Goal: Information Seeking & Learning: Learn about a topic

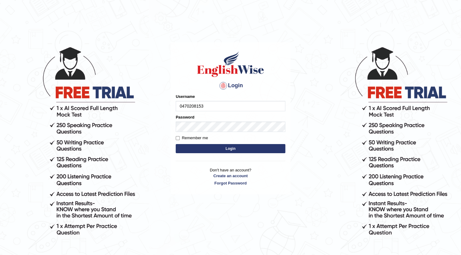
type input "0470208153"
click at [228, 147] on button "Login" at bounding box center [231, 148] width 110 height 9
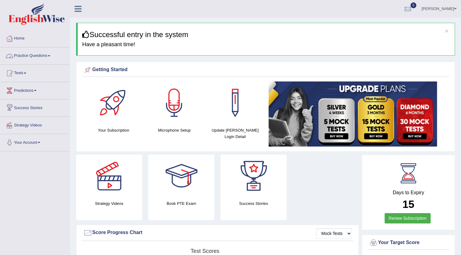
click at [43, 58] on link "Practice Questions" at bounding box center [34, 54] width 69 height 15
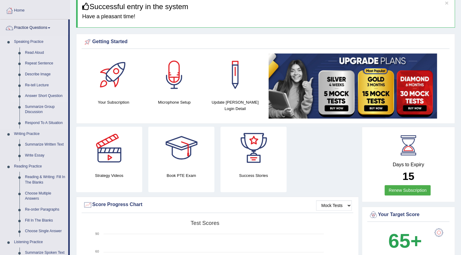
scroll to position [55, 0]
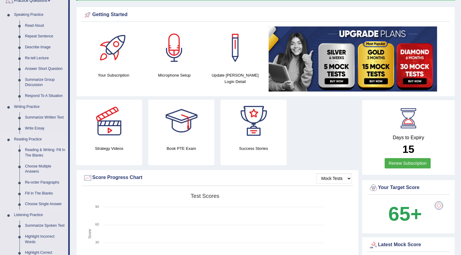
click at [46, 146] on link "Reading & Writing: Fill In The Blanks" at bounding box center [45, 153] width 46 height 16
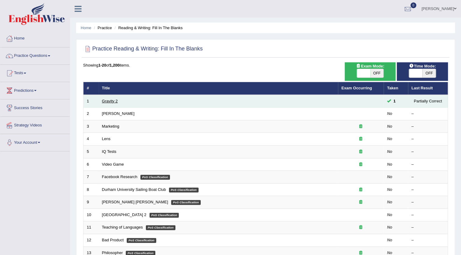
click at [109, 100] on link "Gravity 2" at bounding box center [110, 101] width 16 height 5
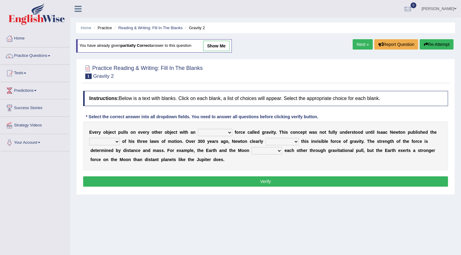
click at [357, 45] on link "Next »" at bounding box center [363, 44] width 20 height 10
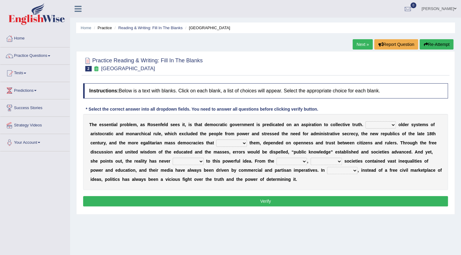
click at [392, 125] on select "Like Unlike Likely Safely" at bounding box center [380, 124] width 30 height 7
click at [367, 109] on div "Instructions: Below is a text with blanks. Click on each blank, a list of choic…" at bounding box center [266, 145] width 368 height 131
click at [374, 124] on select "Like Unlike Likely Safely" at bounding box center [380, 124] width 30 height 7
select select "Unlike"
click at [365, 121] on select "Like Unlike Likely Safely" at bounding box center [380, 124] width 30 height 7
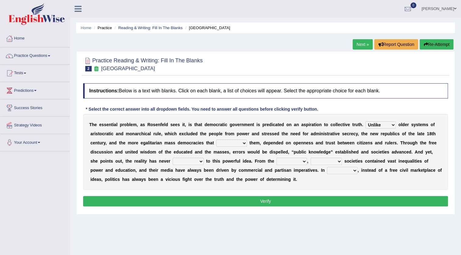
click at [227, 143] on select "readed grated succeeded printed" at bounding box center [231, 143] width 31 height 7
select select "succeeded"
click at [216, 140] on select "readed grated succeeded printed" at bounding box center [231, 143] width 31 height 7
click at [198, 161] on select "saved up stood up brought up lived up" at bounding box center [188, 161] width 31 height 7
select select "lived up"
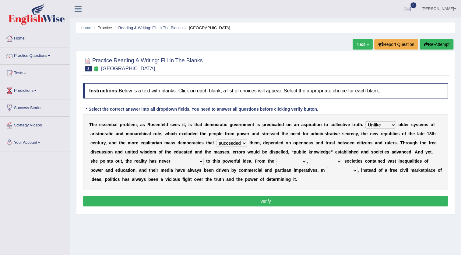
click at [173, 158] on select "saved up stood up brought up lived up" at bounding box center [188, 161] width 31 height 7
click at [283, 162] on select "outset ranged stood caught" at bounding box center [291, 161] width 30 height 7
select select "outset"
click at [276, 158] on select "outset ranged stood caught" at bounding box center [291, 161] width 30 height 7
click at [327, 161] on select "freedom democratic media stilled" at bounding box center [326, 161] width 31 height 7
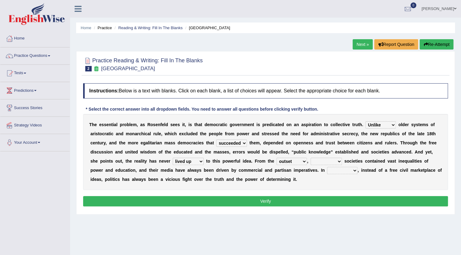
select select "democratic"
click at [311, 158] on select "freedom democratic media stilled" at bounding box center [326, 161] width 31 height 7
click at [334, 170] on select "power practice ideas fought" at bounding box center [342, 170] width 30 height 7
select select "practice"
click at [327, 167] on select "power practice ideas fought" at bounding box center [342, 170] width 30 height 7
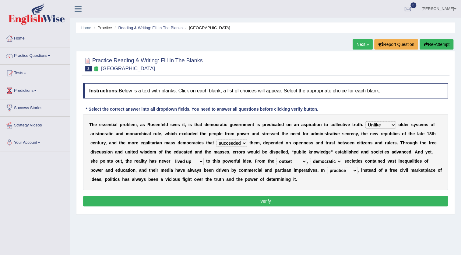
click at [228, 144] on select "readed grated succeeded printed" at bounding box center [231, 143] width 31 height 7
click at [284, 146] on div "T h e e s s e n t i a l p r o b l e m , a s R o s e n f e l d s e e s i t , i s…" at bounding box center [265, 152] width 365 height 76
click at [194, 162] on select "saved up stood up brought up lived up" at bounding box center [188, 161] width 31 height 7
click at [173, 158] on select "saved up stood up brought up lived up" at bounding box center [188, 161] width 31 height 7
click at [287, 162] on select "outset ranged stood caught" at bounding box center [291, 161] width 30 height 7
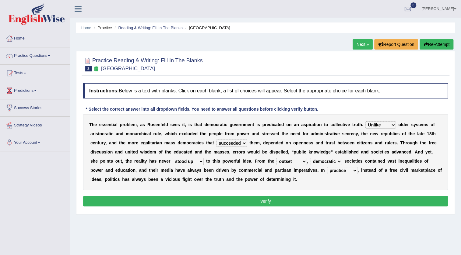
click at [313, 183] on div "T h e e s s e n t i a l p r o b l e m , a s R o s e n f e l d s e e s i t , i s…" at bounding box center [265, 152] width 365 height 76
click at [332, 162] on select "freedom democratic media stilled" at bounding box center [326, 161] width 31 height 7
click at [281, 221] on div "Home Practice Reading & Writing: Fill In The Blanks New Republic Next » Report …" at bounding box center [265, 152] width 391 height 304
click at [349, 171] on select "power practice ideas fought" at bounding box center [342, 170] width 30 height 7
click at [313, 228] on div "Home Practice Reading & Writing: Fill In The Blanks New Republic Next » Report …" at bounding box center [265, 152] width 391 height 304
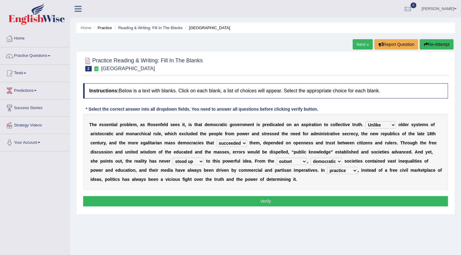
click at [295, 162] on select "outset ranged stood caught" at bounding box center [291, 161] width 30 height 7
click at [180, 161] on select "saved up stood up brought up lived up" at bounding box center [188, 161] width 31 height 7
click at [188, 215] on div "Home Practice Reading & Writing: Fill In The Blanks New Republic Next » Report …" at bounding box center [265, 152] width 391 height 304
click at [189, 162] on select "saved up stood up brought up lived up" at bounding box center [188, 161] width 31 height 7
click at [173, 158] on select "saved up stood up brought up lived up" at bounding box center [188, 161] width 31 height 7
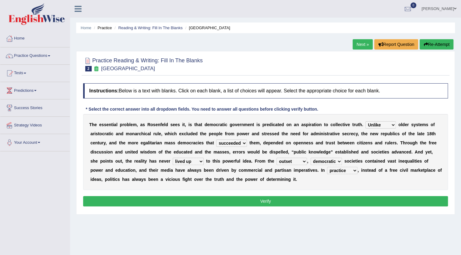
click at [189, 162] on select "saved up stood up brought up lived up" at bounding box center [188, 161] width 31 height 7
select select "stood up"
click at [173, 158] on select "saved up stood up brought up lived up" at bounding box center [188, 161] width 31 height 7
click at [257, 200] on button "Verify" at bounding box center [265, 201] width 365 height 10
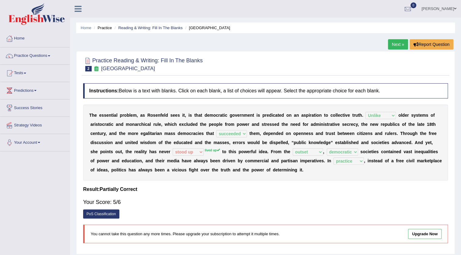
click at [398, 45] on link "Next »" at bounding box center [398, 44] width 20 height 10
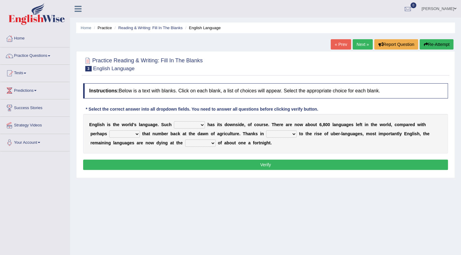
click at [178, 125] on select "power idea subject dominance" at bounding box center [189, 124] width 31 height 7
click at [229, 154] on div "Instructions: Below is a text with blanks. Click on each blank, a list of choic…" at bounding box center [266, 127] width 368 height 95
click at [187, 144] on select "state rate wait great" at bounding box center [200, 143] width 30 height 7
click at [131, 180] on div "Home Practice Reading & Writing: Fill In The Blanks English Language « Prev Nex…" at bounding box center [265, 152] width 391 height 304
click at [186, 126] on select "power idea subject dominance" at bounding box center [189, 124] width 31 height 7
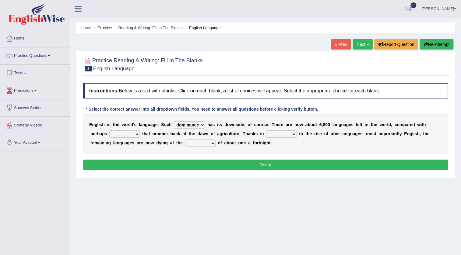
click at [174, 121] on select "power idea subject dominance" at bounding box center [189, 124] width 31 height 7
click at [182, 123] on select "power idea subject dominance" at bounding box center [189, 124] width 31 height 7
click at [174, 121] on select "power idea subject dominance" at bounding box center [189, 124] width 31 height 7
click at [189, 124] on select "power idea subject dominance" at bounding box center [189, 124] width 31 height 7
select select "dominance"
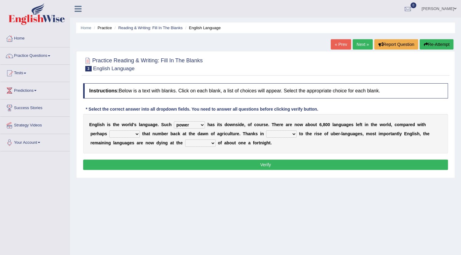
click at [174, 121] on select "power idea subject dominance" at bounding box center [189, 124] width 31 height 7
click at [125, 134] on select "rise twice firstly never" at bounding box center [124, 134] width 30 height 7
click at [109, 131] on select "rise twice firstly never" at bounding box center [124, 134] width 30 height 7
click at [121, 135] on select "rise twice firstly never" at bounding box center [124, 134] width 30 height 7
select select "never"
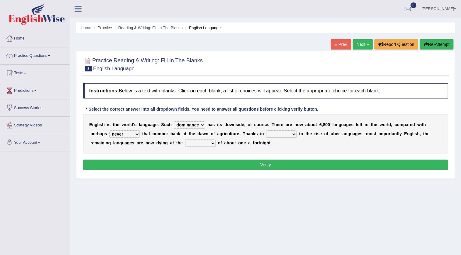
click at [109, 131] on select "rise twice firstly never" at bounding box center [124, 134] width 30 height 7
click at [280, 134] on select "rare start part bother" at bounding box center [281, 134] width 30 height 7
select select "start"
click at [266, 131] on select "rare start part bother" at bounding box center [281, 134] width 30 height 7
click at [204, 143] on select "state rate wait great" at bounding box center [200, 143] width 30 height 7
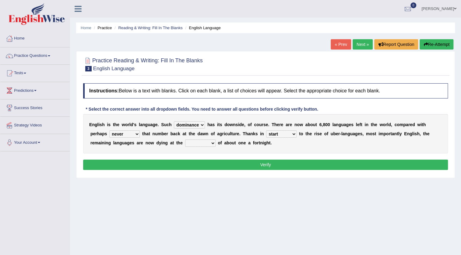
select select "rate"
click at [185, 140] on select "state rate wait great" at bounding box center [200, 143] width 30 height 7
click at [117, 135] on select "rise twice firstly never" at bounding box center [124, 134] width 30 height 7
click at [155, 192] on div "Home Practice Reading & Writing: Fill In The Blanks English Language « Prev Nex…" at bounding box center [265, 152] width 391 height 304
click at [183, 124] on select "power idea subject dominance" at bounding box center [189, 124] width 31 height 7
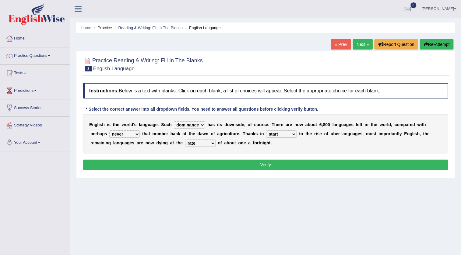
click at [141, 201] on div "Home Practice Reading & Writing: Fill In The Blanks English Language « Prev Nex…" at bounding box center [265, 152] width 391 height 304
click at [281, 135] on select "rare start part bother" at bounding box center [281, 134] width 30 height 7
click at [267, 217] on div "Home Practice Reading & Writing: Fill In The Blanks English Language « Prev Nex…" at bounding box center [265, 152] width 391 height 304
click at [269, 133] on select "rare start part bother" at bounding box center [281, 134] width 30 height 7
click at [239, 202] on div "Home Practice Reading & Writing: Fill In The Blanks English Language « Prev Nex…" at bounding box center [265, 152] width 391 height 304
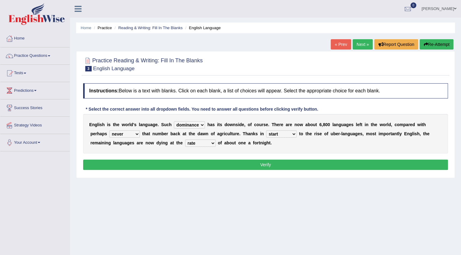
click at [246, 164] on button "Verify" at bounding box center [265, 165] width 365 height 10
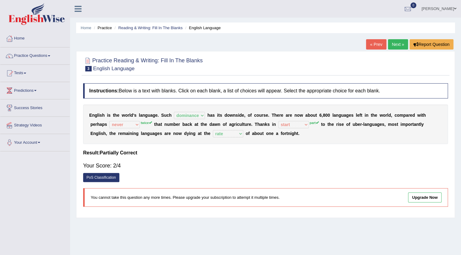
click at [402, 44] on link "Next »" at bounding box center [398, 44] width 20 height 10
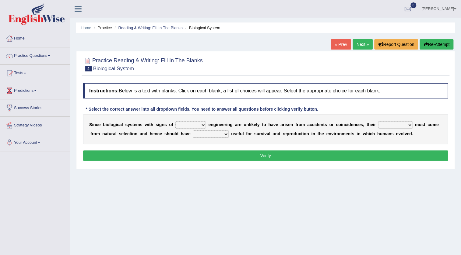
click at [200, 126] on select "system national extra complex" at bounding box center [190, 124] width 30 height 7
select select "complex"
click at [175, 121] on select "system national extra complex" at bounding box center [190, 124] width 30 height 7
click at [201, 125] on select "system national extra complex" at bounding box center [190, 124] width 30 height 7
click at [328, 144] on div "Instructions: Below is a text with blanks. Click on each blank, a list of choic…" at bounding box center [266, 123] width 368 height 86
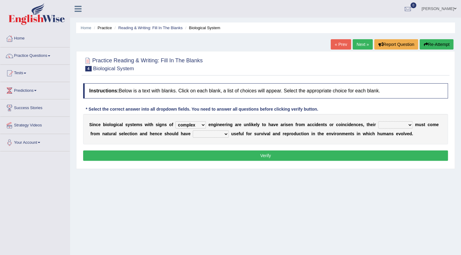
click at [389, 124] on select "presence organisation registration structures" at bounding box center [395, 124] width 34 height 7
select select "structures"
click at [378, 121] on select "presence organisation registration structures" at bounding box center [395, 124] width 34 height 7
click at [206, 133] on select "functions cultures samples introductions" at bounding box center [211, 134] width 36 height 7
select select "functions"
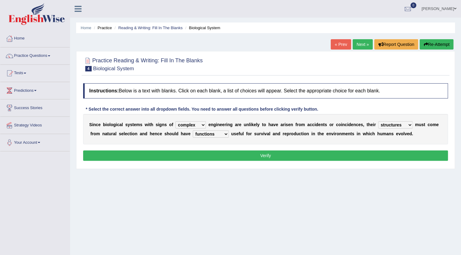
click at [193, 131] on select "functions cultures samples introductions" at bounding box center [211, 134] width 36 height 7
click at [191, 125] on select "system national extra complex" at bounding box center [190, 124] width 30 height 7
click at [175, 121] on select "system national extra complex" at bounding box center [190, 124] width 30 height 7
click at [184, 126] on select "system national extra complex" at bounding box center [190, 124] width 30 height 7
click at [222, 173] on div "Home Practice Reading & Writing: Fill In The Blanks Biological System « Prev Ne…" at bounding box center [265, 152] width 391 height 304
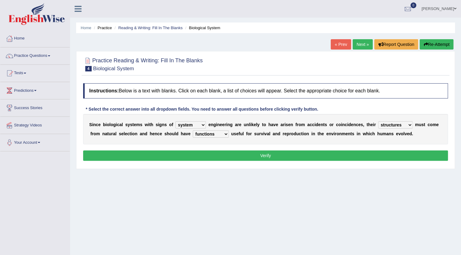
click at [192, 125] on select "system national extra complex" at bounding box center [190, 124] width 30 height 7
click at [175, 121] on select "system national extra complex" at bounding box center [190, 124] width 30 height 7
click at [201, 123] on select "system national extra complex" at bounding box center [190, 124] width 30 height 7
click at [175, 121] on select "system national extra complex" at bounding box center [190, 124] width 30 height 7
click at [194, 125] on select "system national extra complex" at bounding box center [190, 124] width 30 height 7
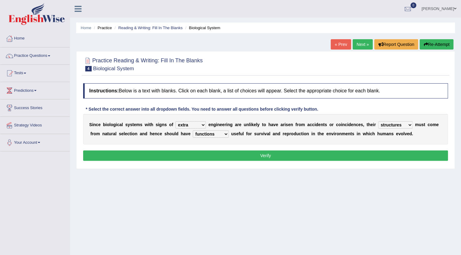
select select "complex"
click at [175, 121] on select "system national extra complex" at bounding box center [190, 124] width 30 height 7
click at [195, 125] on select "system national extra complex" at bounding box center [190, 124] width 30 height 7
click at [149, 177] on div "Home Practice Reading & Writing: Fill In The Blanks Biological System « Prev Ne…" at bounding box center [265, 152] width 391 height 304
click at [206, 135] on select "functions cultures samples introductions" at bounding box center [211, 134] width 36 height 7
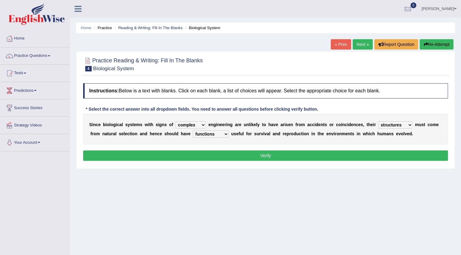
click at [192, 195] on div "Home Practice Reading & Writing: Fill In The Blanks Biological System « Prev Ne…" at bounding box center [265, 152] width 391 height 304
click at [193, 155] on button "Verify" at bounding box center [265, 156] width 365 height 10
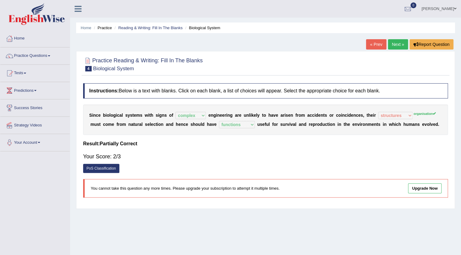
click at [395, 44] on link "Next »" at bounding box center [398, 44] width 20 height 10
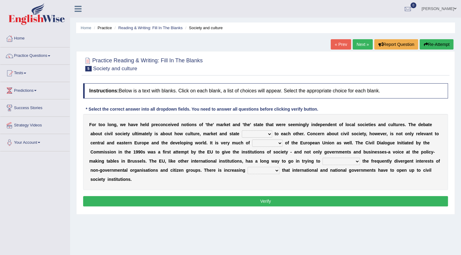
click at [252, 136] on select "stay relate bring telling" at bounding box center [257, 134] width 30 height 7
select select "relate"
click at [242, 131] on select "stay relate bring telling" at bounding box center [257, 134] width 30 height 7
click at [263, 143] on select "interest brought shown suspect" at bounding box center [267, 143] width 30 height 7
select select "interest"
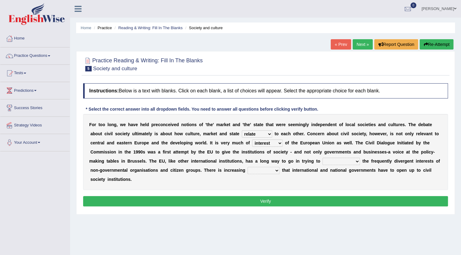
click at [252, 140] on select "interest brought shown suspect" at bounding box center [267, 143] width 30 height 7
click at [329, 162] on select "indulge express supreme accommodate" at bounding box center [340, 161] width 37 height 7
click at [322, 158] on select "indulge express supreme accommodate" at bounding box center [340, 161] width 37 height 7
click at [331, 160] on select "indulge express supreme accommodate" at bounding box center [340, 161] width 37 height 7
select select "express"
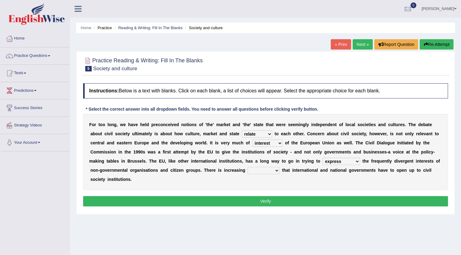
click at [322, 158] on select "indulge express supreme accommodate" at bounding box center [340, 161] width 37 height 7
click at [251, 170] on select "tolerance expression recognition sample" at bounding box center [264, 170] width 32 height 7
select select "recognition"
click at [248, 167] on select "tolerance expression recognition sample" at bounding box center [264, 170] width 32 height 7
click at [265, 171] on select "tolerance expression recognition sample" at bounding box center [264, 170] width 32 height 7
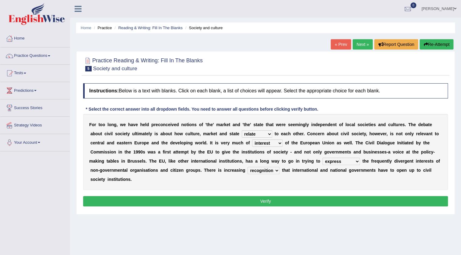
click at [301, 180] on div "F o r t o o l o n g , w e h a v e h e l d p r e c o n c e i v e d n o t i o n s…" at bounding box center [265, 152] width 365 height 76
click at [259, 200] on button "Verify" at bounding box center [265, 201] width 365 height 10
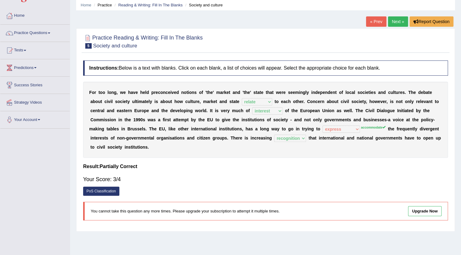
scroll to position [9, 0]
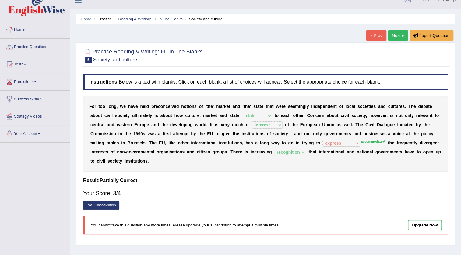
click at [398, 33] on link "Next »" at bounding box center [398, 35] width 20 height 10
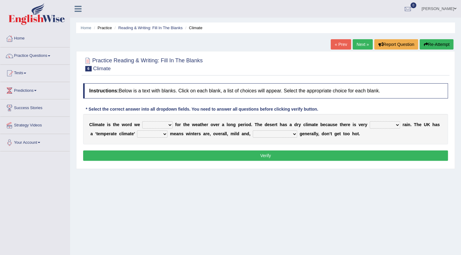
click at [152, 124] on select "give take use throw" at bounding box center [157, 124] width 30 height 7
click at [142, 121] on select "give take use throw" at bounding box center [157, 124] width 30 height 7
click at [150, 124] on select "give take use throw" at bounding box center [157, 124] width 30 height 7
select select "use"
click at [142, 121] on select "give take use throw" at bounding box center [157, 124] width 30 height 7
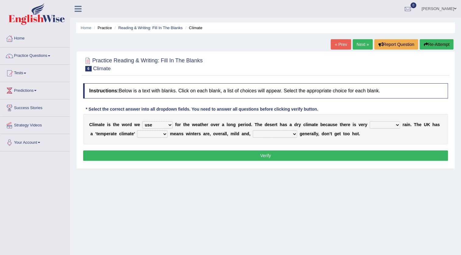
click at [374, 126] on select "much little least less" at bounding box center [385, 124] width 30 height 7
select select "less"
click at [370, 121] on select "much little least less" at bounding box center [385, 124] width 30 height 7
click at [144, 135] on select "when where which where" at bounding box center [152, 134] width 30 height 7
select select "which"
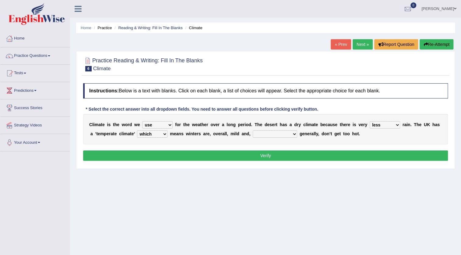
click at [137, 131] on select "when where which where" at bounding box center [152, 134] width 30 height 7
click at [260, 134] on select "weather winters summers warmer" at bounding box center [275, 134] width 44 height 7
click at [253, 131] on select "weather winters summers warmer" at bounding box center [275, 134] width 44 height 7
click at [262, 136] on select "weather winters summers warmer" at bounding box center [275, 134] width 44 height 7
select select "summers"
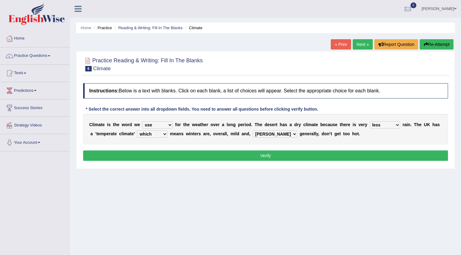
click at [253, 131] on select "weather winters summers warmer" at bounding box center [275, 134] width 44 height 7
click at [242, 155] on button "Verify" at bounding box center [265, 156] width 365 height 10
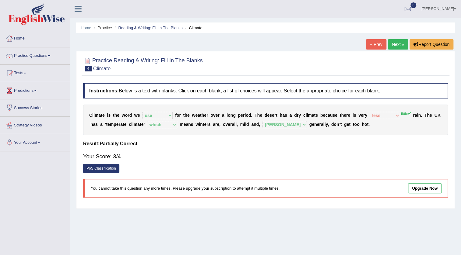
click at [49, 56] on link "Practice Questions" at bounding box center [34, 54] width 69 height 15
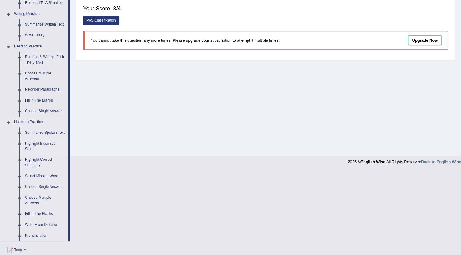
scroll to position [138, 0]
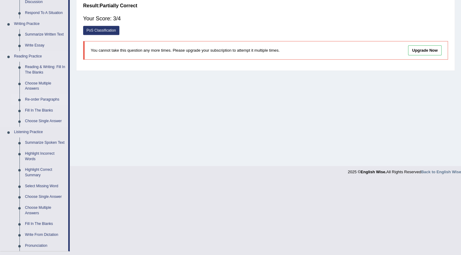
click at [44, 100] on link "Re-order Paragraphs" at bounding box center [45, 99] width 46 height 11
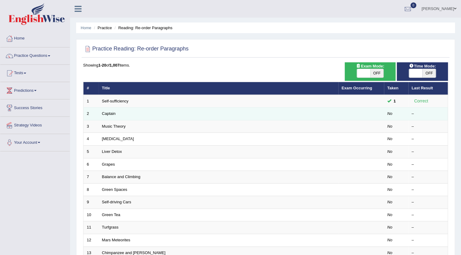
click at [129, 114] on td "Captain" at bounding box center [219, 114] width 240 height 13
click at [107, 115] on link "Captain" at bounding box center [109, 113] width 14 height 5
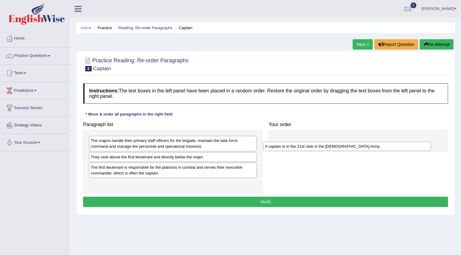
drag, startPoint x: 102, startPoint y: 160, endPoint x: 276, endPoint y: 150, distance: 174.4
click at [276, 150] on div "A captain is in the 21st rank in the US Army." at bounding box center [347, 146] width 168 height 9
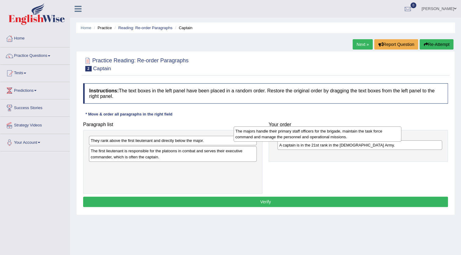
drag, startPoint x: 163, startPoint y: 144, endPoint x: 307, endPoint y: 135, distance: 144.0
click at [307, 135] on div "The majors handle their primary staff officers for the brigade, maintain the ta…" at bounding box center [318, 134] width 168 height 15
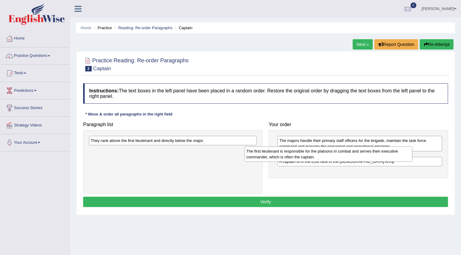
drag, startPoint x: 178, startPoint y: 159, endPoint x: 334, endPoint y: 160, distance: 155.6
click at [334, 160] on div "The first lieutenant is responsible for the platoons in combat and serves their…" at bounding box center [328, 154] width 168 height 15
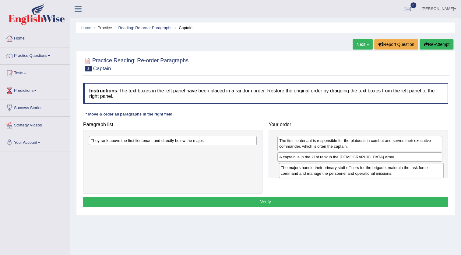
drag, startPoint x: 301, startPoint y: 148, endPoint x: 303, endPoint y: 175, distance: 27.1
click at [303, 175] on div "The majors handle their primary staff officers for the brigade, maintain the ta…" at bounding box center [361, 170] width 165 height 15
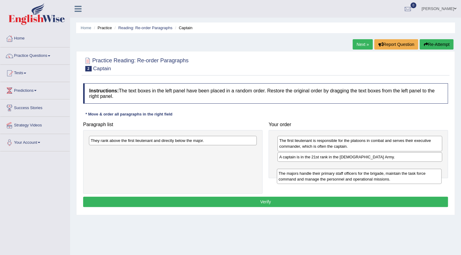
drag, startPoint x: 291, startPoint y: 172, endPoint x: 290, endPoint y: 178, distance: 6.4
click at [290, 178] on div "The majors handle their primary staff officers for the brigade, maintain the ta…" at bounding box center [359, 176] width 165 height 15
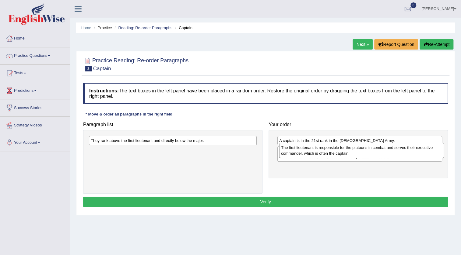
drag, startPoint x: 287, startPoint y: 147, endPoint x: 289, endPoint y: 154, distance: 6.9
click at [289, 154] on div "The first lieutenant is responsible for the platoons in combat and serves their…" at bounding box center [361, 150] width 165 height 15
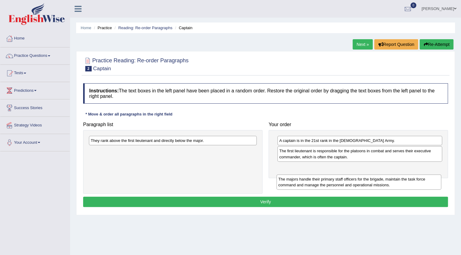
drag, startPoint x: 288, startPoint y: 157, endPoint x: 285, endPoint y: 177, distance: 20.5
click at [286, 182] on div "The majors handle their primary staff officers for the brigade, maintain the ta…" at bounding box center [358, 182] width 165 height 15
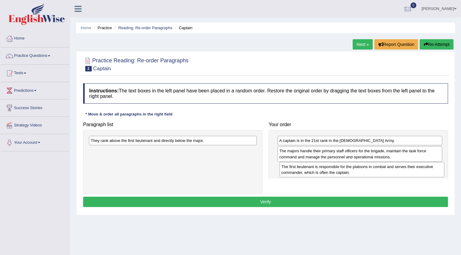
drag, startPoint x: 295, startPoint y: 156, endPoint x: 297, endPoint y: 172, distance: 16.0
click at [297, 172] on div "The first lieutenant is responsible for the platoons in combat and serves their…" at bounding box center [362, 169] width 165 height 15
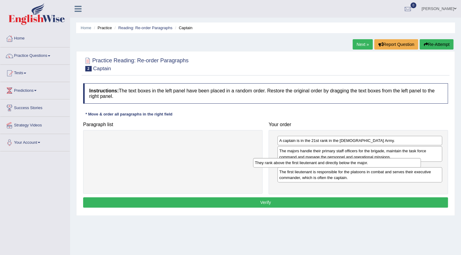
drag, startPoint x: 183, startPoint y: 143, endPoint x: 347, endPoint y: 165, distance: 166.2
click at [347, 165] on div "They rank above the first lieutenant and directly below the major." at bounding box center [337, 162] width 168 height 9
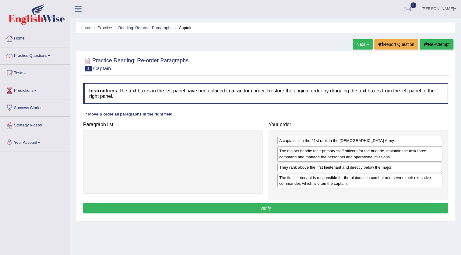
click at [301, 185] on div "The first lieutenant is responsible for the platoons in combat and serves their…" at bounding box center [359, 180] width 165 height 15
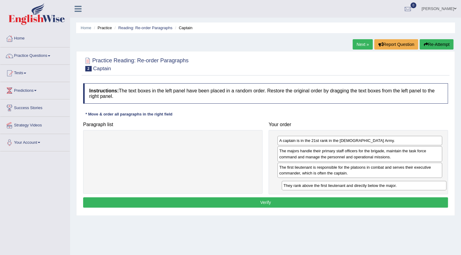
drag, startPoint x: 297, startPoint y: 170, endPoint x: 301, endPoint y: 188, distance: 19.1
click at [301, 188] on div "They rank above the first lieutenant and directly below the major." at bounding box center [364, 185] width 165 height 9
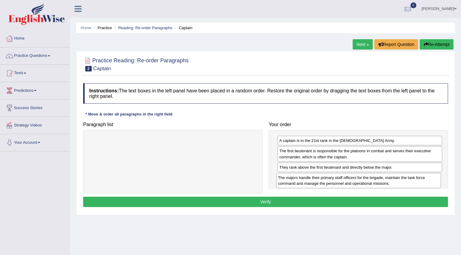
drag, startPoint x: 298, startPoint y: 153, endPoint x: 297, endPoint y: 180, distance: 26.8
click at [297, 180] on div "The majors handle their primary staff officers for the brigade, maintain the ta…" at bounding box center [358, 180] width 165 height 15
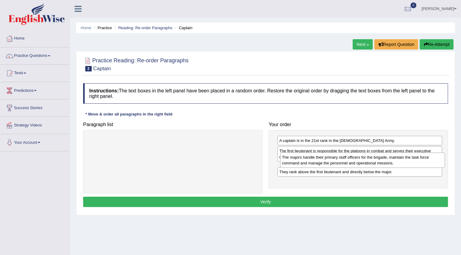
drag, startPoint x: 315, startPoint y: 187, endPoint x: 318, endPoint y: 167, distance: 20.3
click at [318, 167] on div "The majors handle their primary staff officers for the brigade, maintain the ta…" at bounding box center [362, 160] width 165 height 15
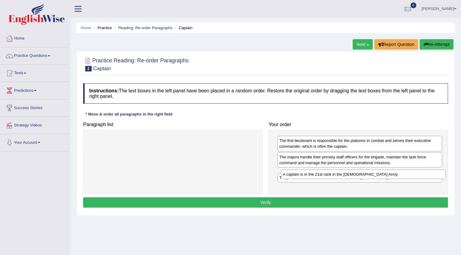
drag, startPoint x: 286, startPoint y: 140, endPoint x: 290, endPoint y: 174, distance: 34.0
click at [290, 174] on div "A captain is in the 21st rank in the US Army." at bounding box center [363, 174] width 165 height 9
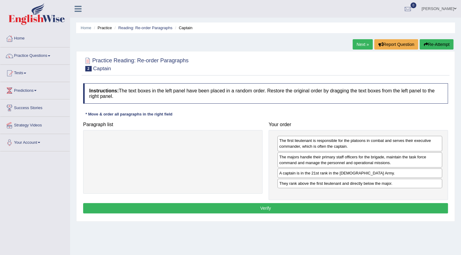
click at [280, 208] on button "Verify" at bounding box center [265, 208] width 365 height 10
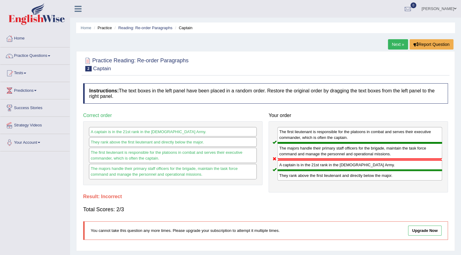
click at [390, 41] on link "Next »" at bounding box center [398, 44] width 20 height 10
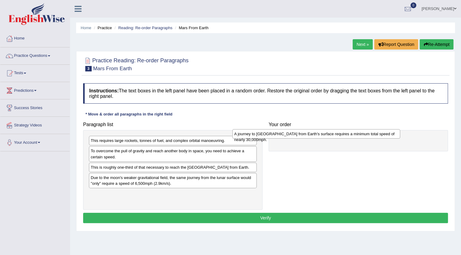
drag, startPoint x: 128, startPoint y: 186, endPoint x: 272, endPoint y: 137, distance: 151.7
click at [272, 137] on div "A journey to Mars from Earth's surface requires a minimum total speed of nearly…" at bounding box center [316, 133] width 168 height 9
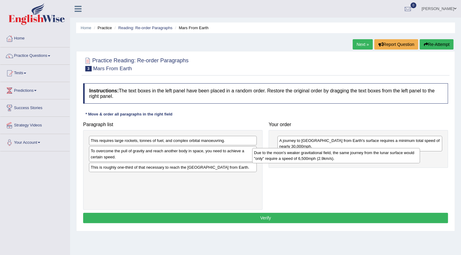
drag, startPoint x: 154, startPoint y: 192, endPoint x: 318, endPoint y: 161, distance: 166.6
click at [318, 161] on div "Due to the moon's weaker gravitational field, the same journey from the lunar s…" at bounding box center [336, 155] width 168 height 15
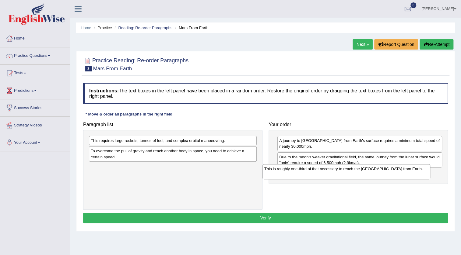
drag, startPoint x: 155, startPoint y: 174, endPoint x: 329, endPoint y: 175, distance: 173.6
click at [329, 175] on div "This is roughly one-third of that necessary to reach the International Space St…" at bounding box center [346, 171] width 168 height 15
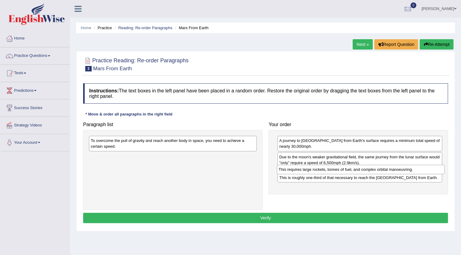
drag, startPoint x: 171, startPoint y: 144, endPoint x: 358, endPoint y: 173, distance: 190.1
click at [358, 173] on div "This requires large rockets, tonnes of fuel, and complex orbital manoeuvring." at bounding box center [361, 169] width 168 height 9
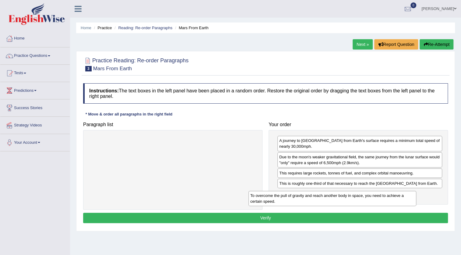
drag, startPoint x: 170, startPoint y: 143, endPoint x: 329, endPoint y: 198, distance: 168.8
click at [329, 198] on div "To overcome the pull of gravity and reach another body in space, you need to ac…" at bounding box center [332, 198] width 168 height 15
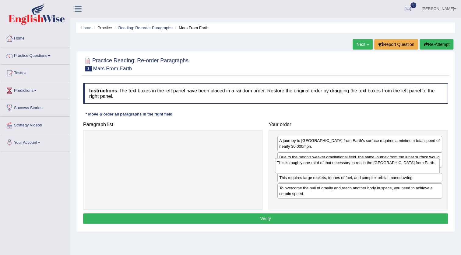
drag, startPoint x: 314, startPoint y: 188, endPoint x: 311, endPoint y: 167, distance: 20.5
click at [311, 167] on div "This is roughly one-third of that necessary to reach the International Space St…" at bounding box center [357, 165] width 165 height 15
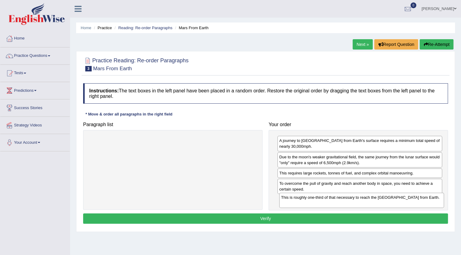
drag, startPoint x: 315, startPoint y: 174, endPoint x: 317, endPoint y: 199, distance: 24.7
click at [317, 199] on div "This is roughly one-third of that necessary to reach the International Space St…" at bounding box center [361, 200] width 165 height 15
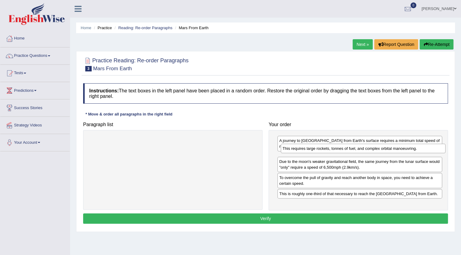
drag, startPoint x: 307, startPoint y: 176, endPoint x: 310, endPoint y: 152, distance: 24.6
click at [310, 152] on div "This requires large rockets, tonnes of fuel, and complex orbital manoeuvring." at bounding box center [363, 148] width 165 height 9
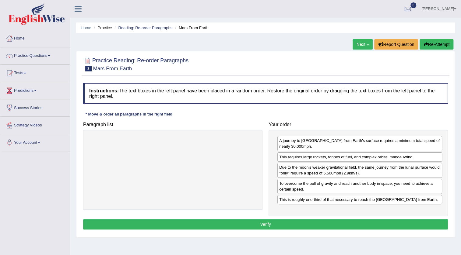
click at [274, 228] on button "Verify" at bounding box center [265, 225] width 365 height 10
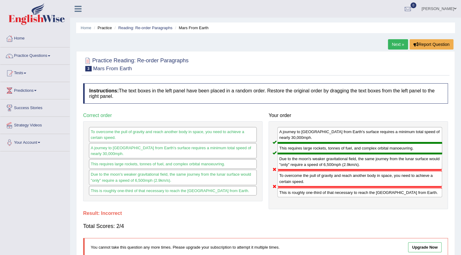
click at [396, 44] on link "Next »" at bounding box center [398, 44] width 20 height 10
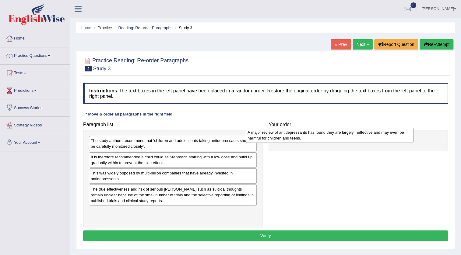
drag, startPoint x: 137, startPoint y: 181, endPoint x: 294, endPoint y: 140, distance: 161.9
click at [294, 140] on div "A major review of antidepressants has found they are largely ineffective and ma…" at bounding box center [330, 135] width 168 height 15
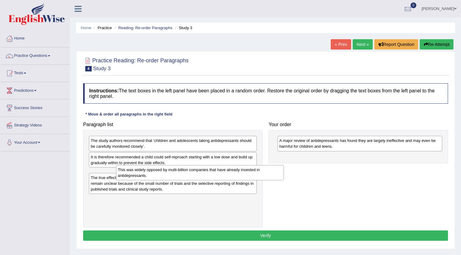
drag, startPoint x: 192, startPoint y: 179, endPoint x: 219, endPoint y: 176, distance: 27.3
click at [219, 176] on div "This was widely opposed by multi-billion companies that have already invested i…" at bounding box center [200, 172] width 168 height 15
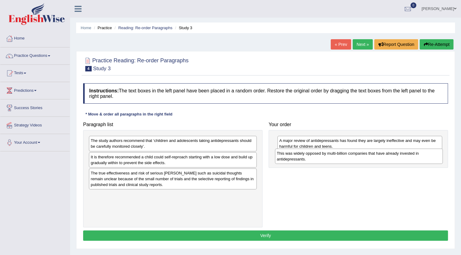
drag, startPoint x: 178, startPoint y: 177, endPoint x: 363, endPoint y: 159, distance: 185.4
click at [363, 159] on div "This was widely opposed by multi-billion companies that have already invested i…" at bounding box center [359, 156] width 168 height 15
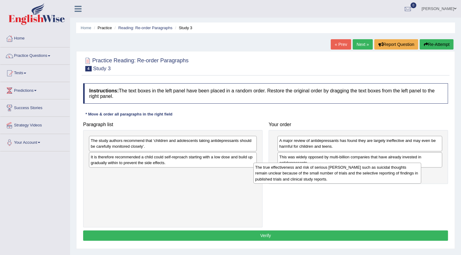
drag, startPoint x: 155, startPoint y: 186, endPoint x: 318, endPoint y: 181, distance: 163.0
click at [319, 181] on div "The true effectiveness and risk of serious [PERSON_NAME] such as suicidal thoug…" at bounding box center [337, 173] width 168 height 21
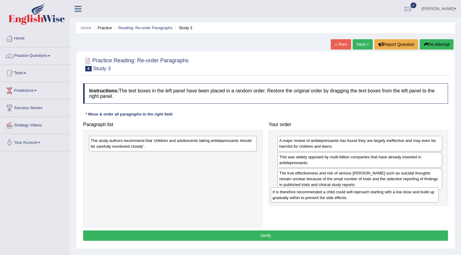
drag, startPoint x: 203, startPoint y: 161, endPoint x: 385, endPoint y: 196, distance: 185.3
click at [385, 196] on div "It is therefore recommended a child could self-reproach starting with a low dos…" at bounding box center [355, 195] width 168 height 15
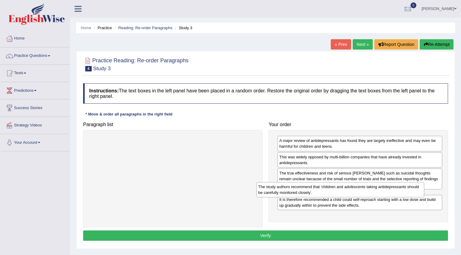
drag, startPoint x: 210, startPoint y: 143, endPoint x: 378, endPoint y: 189, distance: 173.7
click at [378, 189] on div "The study authors recommend that ‘children and adolescents taking antidepressan…" at bounding box center [340, 189] width 168 height 15
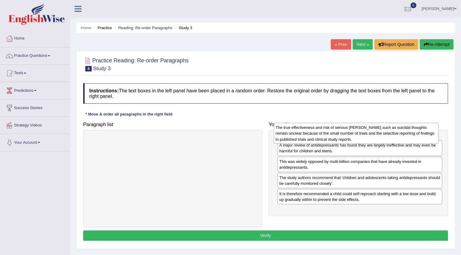
drag, startPoint x: 305, startPoint y: 186, endPoint x: 302, endPoint y: 140, distance: 45.5
click at [302, 140] on div "The true effectiveness and risk of serious [PERSON_NAME] such as suicidal thoug…" at bounding box center [356, 133] width 165 height 21
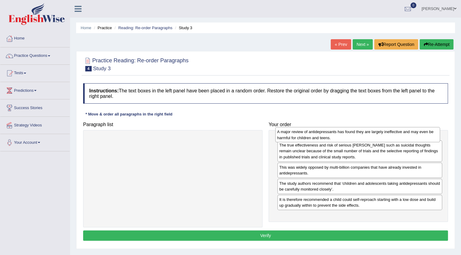
drag, startPoint x: 359, startPoint y: 168, endPoint x: 357, endPoint y: 138, distance: 30.8
click at [357, 138] on div "A major review of antidepressants has found they are largely ineffective and ma…" at bounding box center [357, 134] width 165 height 15
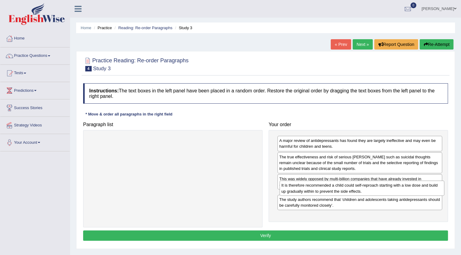
drag, startPoint x: 346, startPoint y: 220, endPoint x: 348, endPoint y: 194, distance: 25.7
click at [348, 194] on div "It is therefore recommended a child could self-reproach starting with a low dos…" at bounding box center [362, 188] width 165 height 15
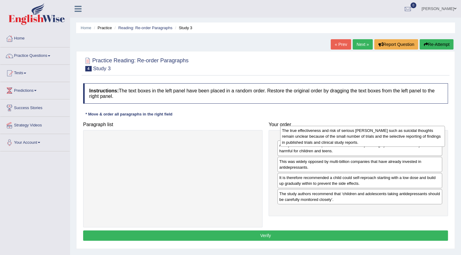
drag, startPoint x: 332, startPoint y: 169, endPoint x: 335, endPoint y: 143, distance: 26.3
click at [335, 143] on div "The true effectiveness and risk of serious [PERSON_NAME] such as suicidal thoug…" at bounding box center [362, 136] width 165 height 21
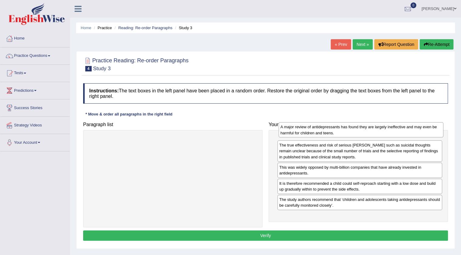
drag, startPoint x: 291, startPoint y: 171, endPoint x: 292, endPoint y: 135, distance: 35.6
click at [292, 135] on div "A major review of antidepressants has found they are largely ineffective and ma…" at bounding box center [361, 129] width 165 height 15
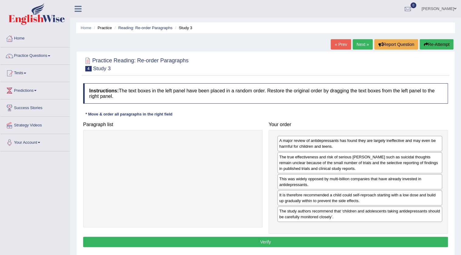
click at [268, 241] on button "Verify" at bounding box center [265, 242] width 365 height 10
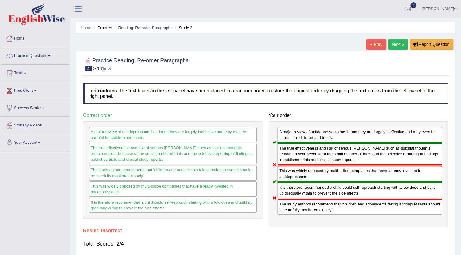
click at [394, 43] on link "Next »" at bounding box center [398, 44] width 20 height 10
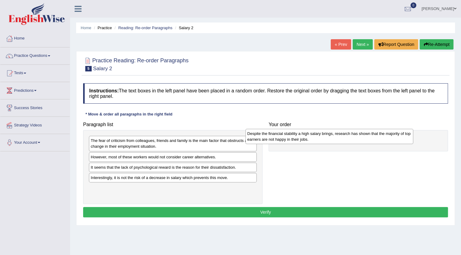
drag, startPoint x: 185, startPoint y: 183, endPoint x: 341, endPoint y: 139, distance: 162.5
click at [341, 139] on div "Despite the financial stability a high salary brings, research has shown that t…" at bounding box center [329, 136] width 168 height 15
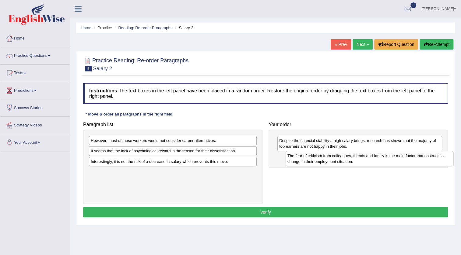
drag, startPoint x: 132, startPoint y: 149, endPoint x: 328, endPoint y: 165, distance: 197.3
click at [328, 165] on div "The fear of criticism from colleagues, friends and family is the main factor th…" at bounding box center [370, 158] width 168 height 15
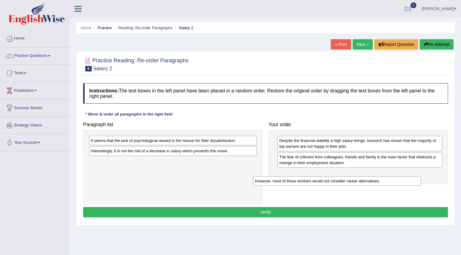
drag, startPoint x: 186, startPoint y: 141, endPoint x: 352, endPoint y: 174, distance: 169.1
click at [352, 177] on div "However, most of these workers would not consider career alternatives." at bounding box center [337, 181] width 168 height 9
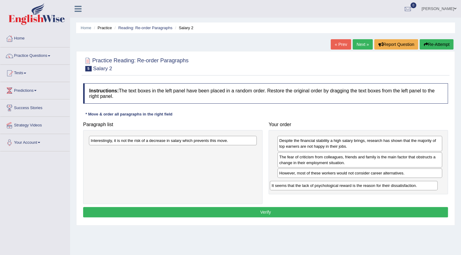
drag, startPoint x: 205, startPoint y: 142, endPoint x: 386, endPoint y: 187, distance: 186.6
click at [386, 188] on div "It seems that the lack of psychological reward is the reason for their dissatis…" at bounding box center [354, 185] width 168 height 9
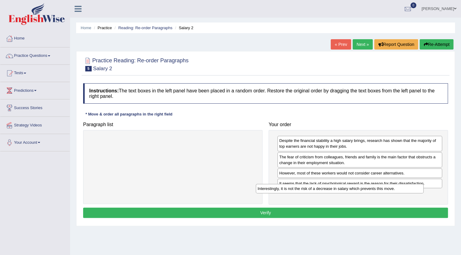
drag, startPoint x: 209, startPoint y: 142, endPoint x: 375, endPoint y: 190, distance: 173.6
click at [375, 190] on div "Interestingly, it is not the risk of a decrease in salary which prevents this m…" at bounding box center [340, 188] width 168 height 9
drag, startPoint x: 316, startPoint y: 174, endPoint x: 318, endPoint y: 194, distance: 20.2
click at [318, 194] on div "However, most of these workers would not consider career alternatives." at bounding box center [362, 192] width 165 height 9
drag, startPoint x: 334, startPoint y: 186, endPoint x: 331, endPoint y: 171, distance: 14.8
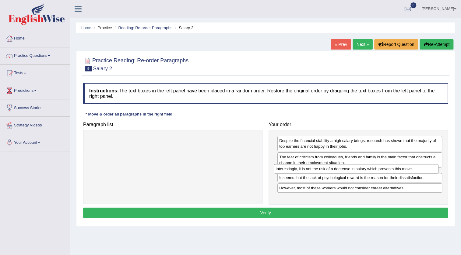
click at [331, 171] on div "Interestingly, it is not the risk of a decrease in salary which prevents this m…" at bounding box center [356, 168] width 165 height 9
drag, startPoint x: 332, startPoint y: 197, endPoint x: 334, endPoint y: 171, distance: 26.9
click at [334, 171] on div "However, most of these workers would not consider career alternatives." at bounding box center [362, 166] width 165 height 9
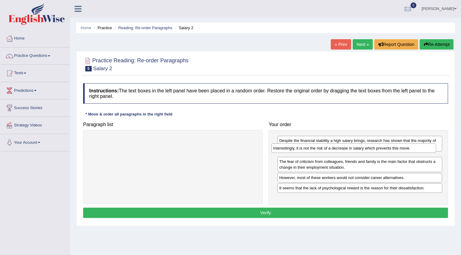
drag, startPoint x: 359, startPoint y: 184, endPoint x: 353, endPoint y: 149, distance: 35.5
click at [353, 149] on div "Interestingly, it is not the risk of a decrease in salary which prevents this m…" at bounding box center [353, 148] width 165 height 9
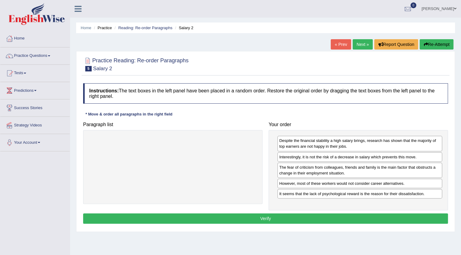
click at [290, 220] on button "Verify" at bounding box center [265, 219] width 365 height 10
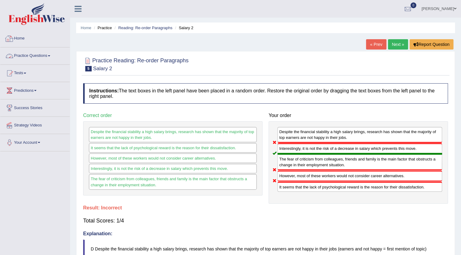
click at [36, 54] on link "Practice Questions" at bounding box center [34, 54] width 69 height 15
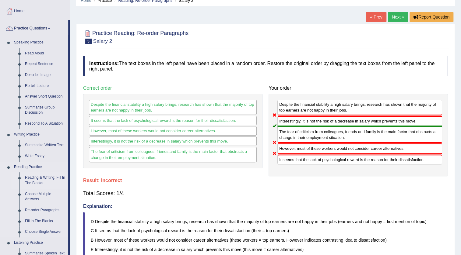
scroll to position [55, 0]
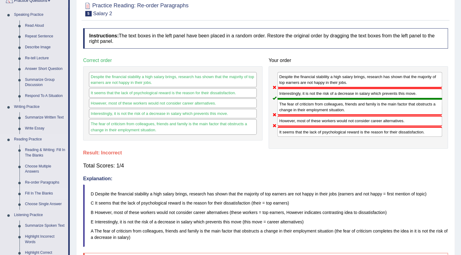
click at [44, 194] on link "Fill In The Blanks" at bounding box center [45, 193] width 46 height 11
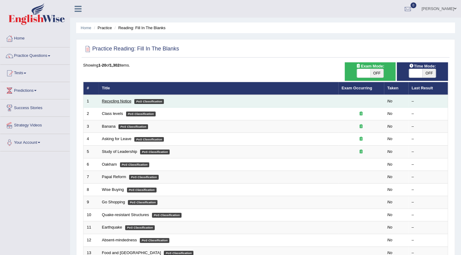
click at [122, 100] on link "Recycling Notice" at bounding box center [117, 101] width 30 height 5
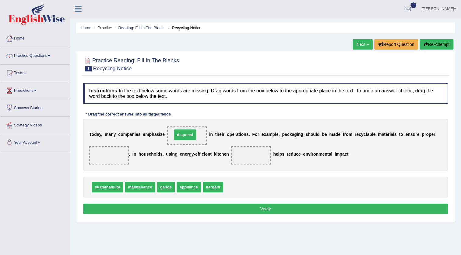
drag, startPoint x: 233, startPoint y: 188, endPoint x: 182, endPoint y: 135, distance: 73.2
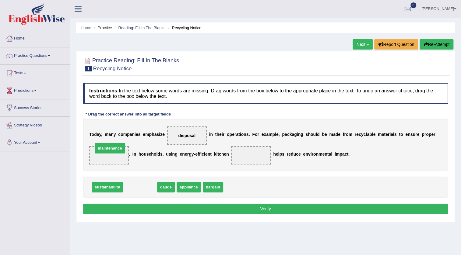
drag, startPoint x: 134, startPoint y: 188, endPoint x: 104, endPoint y: 149, distance: 49.3
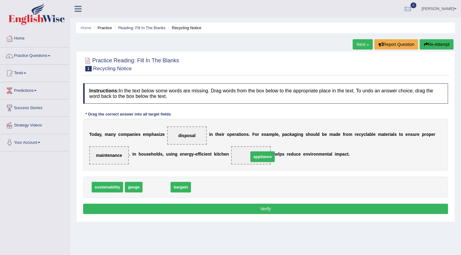
drag, startPoint x: 156, startPoint y: 189, endPoint x: 262, endPoint y: 159, distance: 110.2
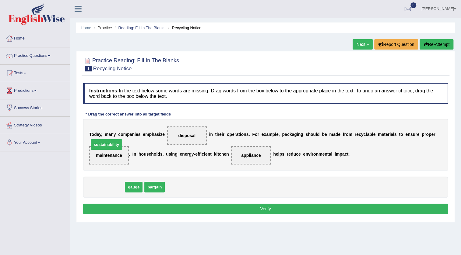
drag, startPoint x: 115, startPoint y: 189, endPoint x: 114, endPoint y: 146, distance: 42.6
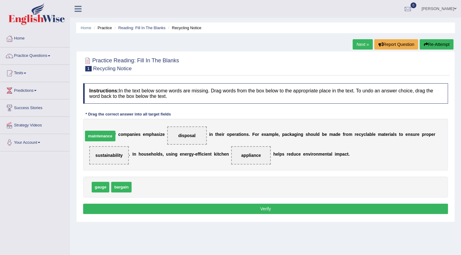
drag, startPoint x: 144, startPoint y: 188, endPoint x: 96, endPoint y: 137, distance: 70.2
click at [96, 137] on span "maintenance" at bounding box center [100, 136] width 30 height 11
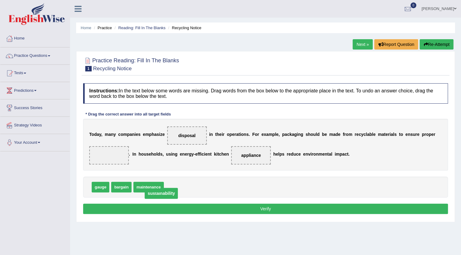
drag, startPoint x: 110, startPoint y: 155, endPoint x: 160, endPoint y: 193, distance: 62.8
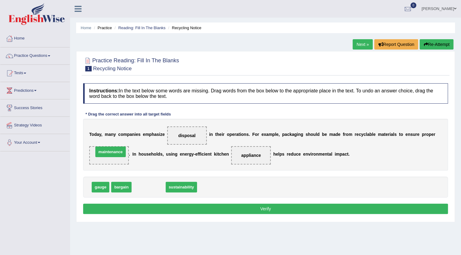
drag, startPoint x: 139, startPoint y: 184, endPoint x: 100, endPoint y: 149, distance: 51.9
drag, startPoint x: 153, startPoint y: 187, endPoint x: 113, endPoint y: 146, distance: 57.3
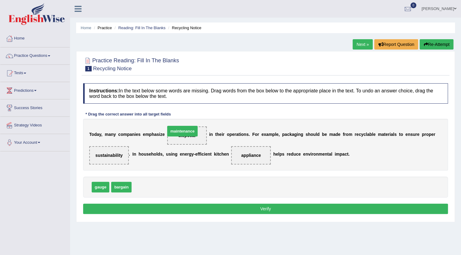
drag, startPoint x: 151, startPoint y: 187, endPoint x: 185, endPoint y: 131, distance: 65.4
click at [230, 209] on button "Verify" at bounding box center [265, 209] width 365 height 10
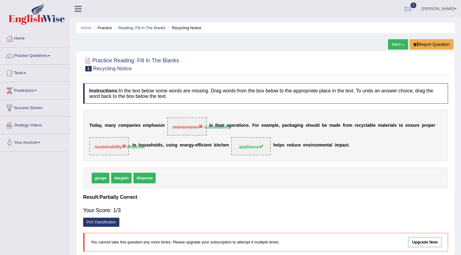
click at [391, 46] on link "Next »" at bounding box center [398, 44] width 20 height 10
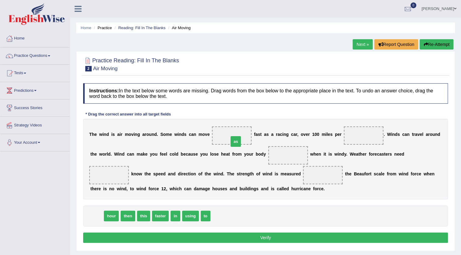
drag, startPoint x: 94, startPoint y: 214, endPoint x: 233, endPoint y: 140, distance: 157.6
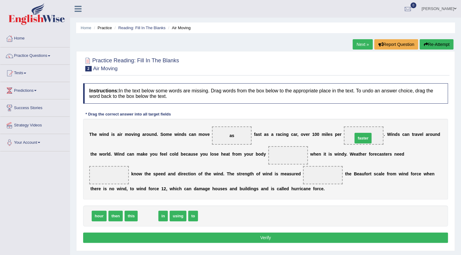
drag, startPoint x: 149, startPoint y: 215, endPoint x: 364, endPoint y: 137, distance: 228.6
drag, startPoint x: 156, startPoint y: 217, endPoint x: 278, endPoint y: 158, distance: 135.4
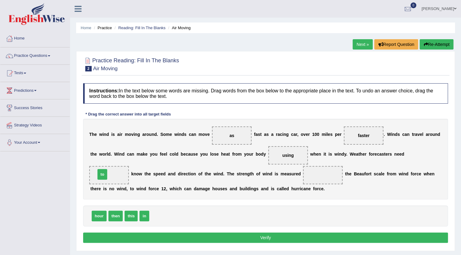
drag, startPoint x: 153, startPoint y: 217, endPoint x: 100, endPoint y: 176, distance: 67.9
drag, startPoint x: 144, startPoint y: 215, endPoint x: 325, endPoint y: 174, distance: 185.2
drag, startPoint x: 355, startPoint y: 137, endPoint x: 328, endPoint y: 150, distance: 30.2
click at [329, 151] on div "T h e w i n d i s a i r m o v i n g a r o u n d . S o m e w i n d s c a n m o v…" at bounding box center [265, 159] width 365 height 81
drag, startPoint x: 99, startPoint y: 219, endPoint x: 362, endPoint y: 138, distance: 274.6
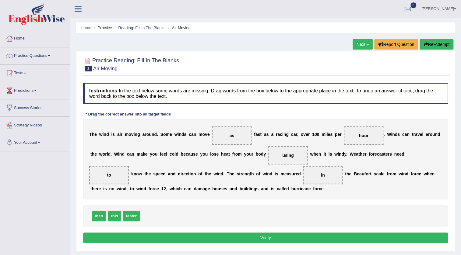
click at [149, 239] on button "Verify" at bounding box center [265, 238] width 365 height 10
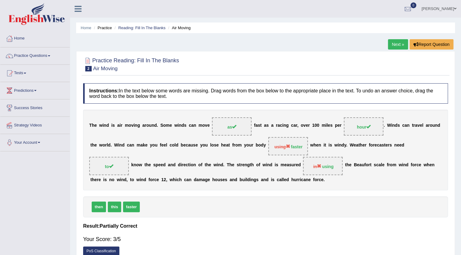
click at [400, 46] on link "Next »" at bounding box center [398, 44] width 20 height 10
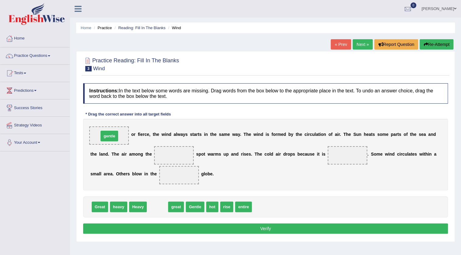
drag, startPoint x: 156, startPoint y: 209, endPoint x: 107, endPoint y: 138, distance: 85.7
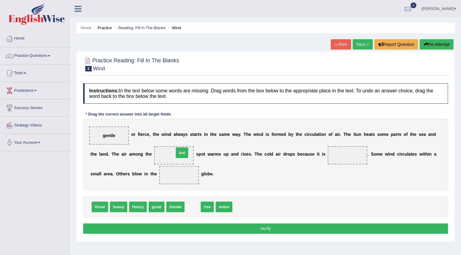
drag, startPoint x: 192, startPoint y: 208, endPoint x: 181, endPoint y: 153, distance: 55.6
drag, startPoint x: 178, startPoint y: 156, endPoint x: 186, endPoint y: 186, distance: 31.2
click at [187, 202] on div "Instructions: In the text below some words are missing. Drag words from the box…" at bounding box center [266, 159] width 368 height 159
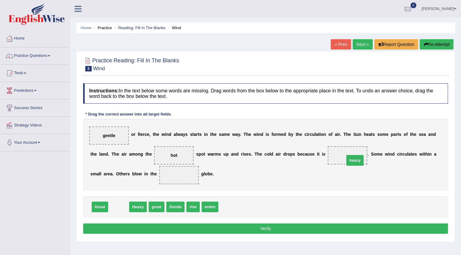
drag, startPoint x: 119, startPoint y: 207, endPoint x: 355, endPoint y: 160, distance: 240.8
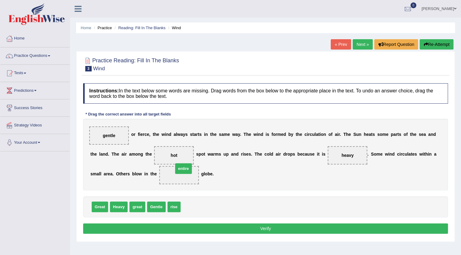
drag, startPoint x: 190, startPoint y: 209, endPoint x: 182, endPoint y: 171, distance: 38.9
drag, startPoint x: 188, startPoint y: 210, endPoint x: 176, endPoint y: 155, distance: 56.1
click at [209, 226] on button "Verify" at bounding box center [265, 229] width 365 height 10
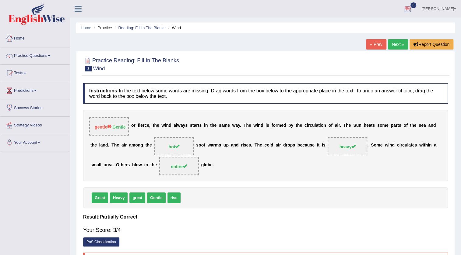
click at [399, 46] on link "Next »" at bounding box center [398, 44] width 20 height 10
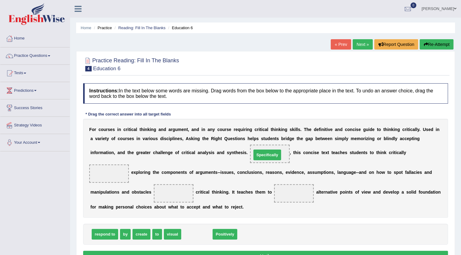
drag, startPoint x: 193, startPoint y: 234, endPoint x: 264, endPoint y: 154, distance: 106.1
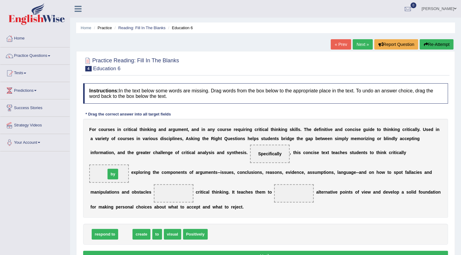
drag, startPoint x: 125, startPoint y: 237, endPoint x: 113, endPoint y: 177, distance: 61.6
drag, startPoint x: 132, startPoint y: 233, endPoint x: 184, endPoint y: 191, distance: 67.1
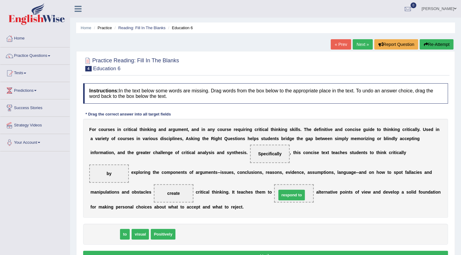
drag, startPoint x: 109, startPoint y: 233, endPoint x: 296, endPoint y: 194, distance: 190.7
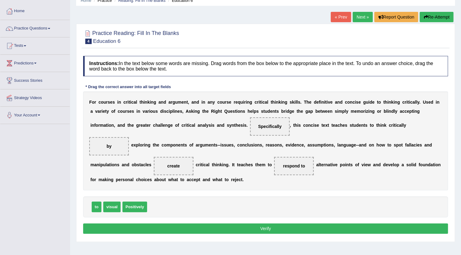
scroll to position [27, 0]
click at [270, 231] on button "Verify" at bounding box center [265, 229] width 365 height 10
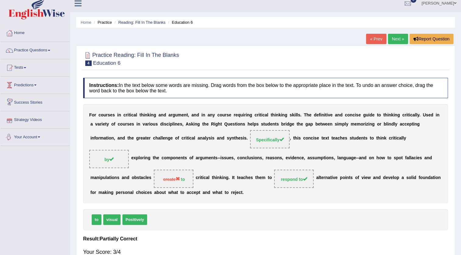
scroll to position [0, 0]
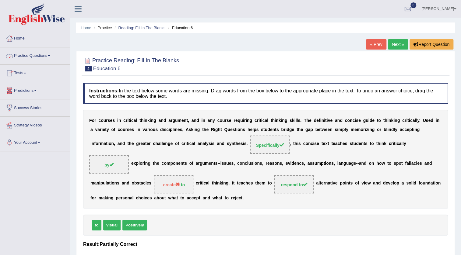
click at [49, 54] on link "Practice Questions" at bounding box center [34, 54] width 69 height 15
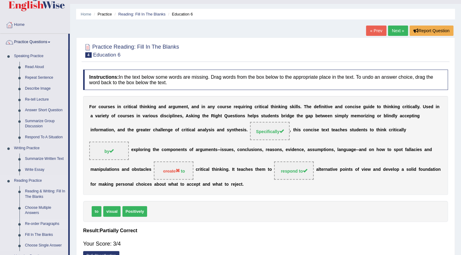
scroll to position [27, 0]
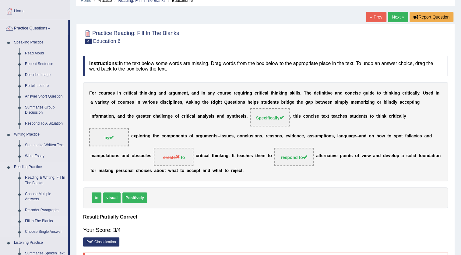
click at [33, 222] on link "Fill In The Blanks" at bounding box center [45, 221] width 46 height 11
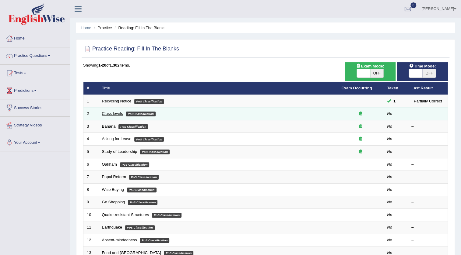
click at [115, 113] on link "Class levels" at bounding box center [112, 113] width 21 height 5
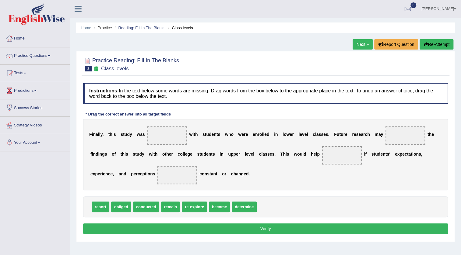
click at [40, 56] on link "Practice Questions" at bounding box center [34, 54] width 69 height 15
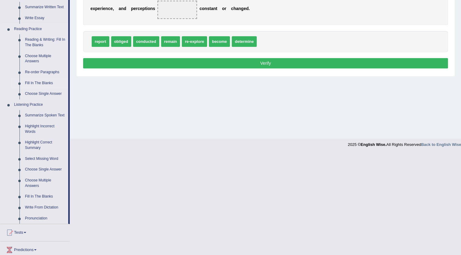
scroll to position [166, 0]
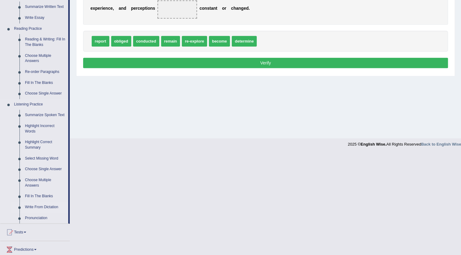
click at [45, 208] on link "Write From Dictation" at bounding box center [45, 207] width 46 height 11
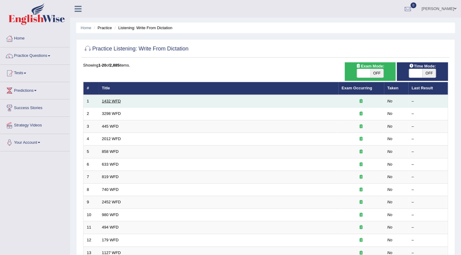
click at [113, 102] on link "1432 WFD" at bounding box center [111, 101] width 19 height 5
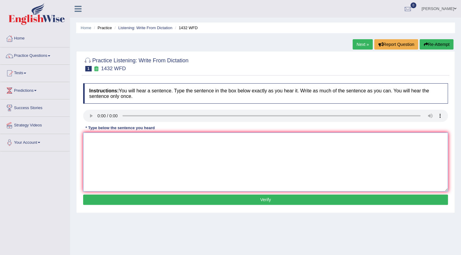
click at [98, 142] on textarea at bounding box center [265, 162] width 365 height 59
click at [141, 139] on textarea "Most physical activity is beneficial to your health." at bounding box center [265, 162] width 365 height 59
click at [185, 142] on textarea "Most physical activity is benificial to your health." at bounding box center [265, 162] width 365 height 59
type textarea "Most physical activity is benificial to your health."
click at [208, 199] on button "Verify" at bounding box center [265, 200] width 365 height 10
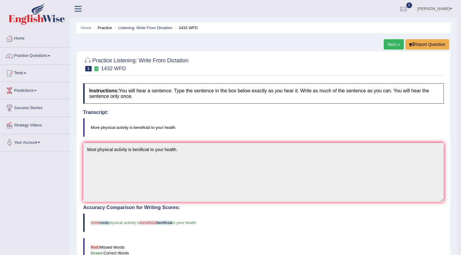
click at [396, 43] on link "Next »" at bounding box center [394, 44] width 20 height 10
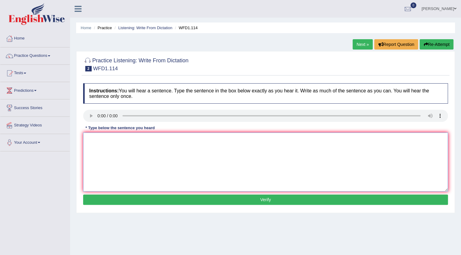
click at [114, 147] on textarea at bounding box center [265, 162] width 365 height 59
click at [156, 140] on textarea "The author's early works are less phylosophical and more experimental." at bounding box center [265, 162] width 365 height 59
click at [235, 141] on textarea "The author's early works are less philosophical and more experimental." at bounding box center [265, 162] width 365 height 59
type textarea "The author's early works are less philosophical and more experimental."
click at [247, 201] on button "Verify" at bounding box center [265, 200] width 365 height 10
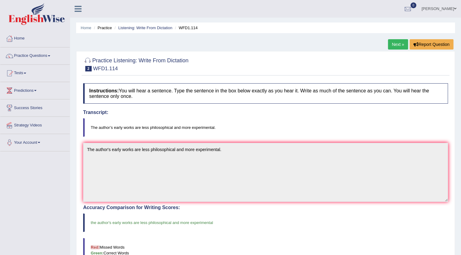
click at [398, 47] on link "Next »" at bounding box center [398, 44] width 20 height 10
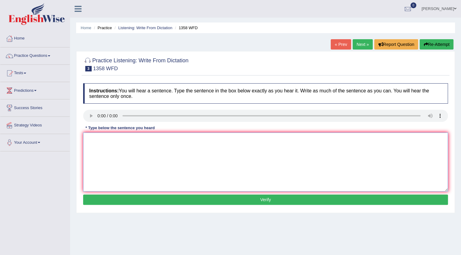
click at [109, 140] on textarea at bounding box center [265, 162] width 365 height 59
type textarea "Communication skills have become more important in recent years."
click at [220, 201] on button "Verify" at bounding box center [265, 200] width 365 height 10
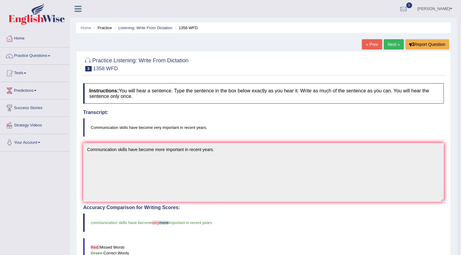
click at [398, 46] on link "Next »" at bounding box center [394, 44] width 20 height 10
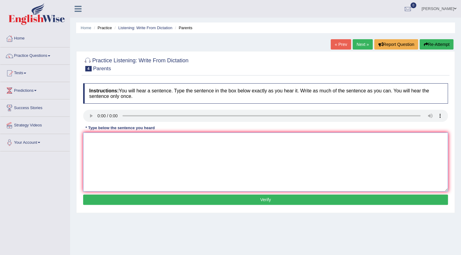
click at [98, 138] on textarea at bounding box center [265, 162] width 365 height 59
click at [112, 138] on textarea "Parents are" at bounding box center [265, 162] width 365 height 59
type textarea "Parents [DATE] are involved in the education of their children."
click at [149, 201] on button "Verify" at bounding box center [265, 200] width 365 height 10
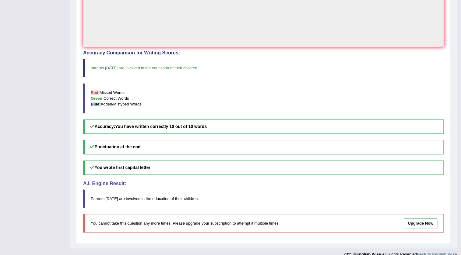
scroll to position [163, 0]
